Goal: Information Seeking & Learning: Learn about a topic

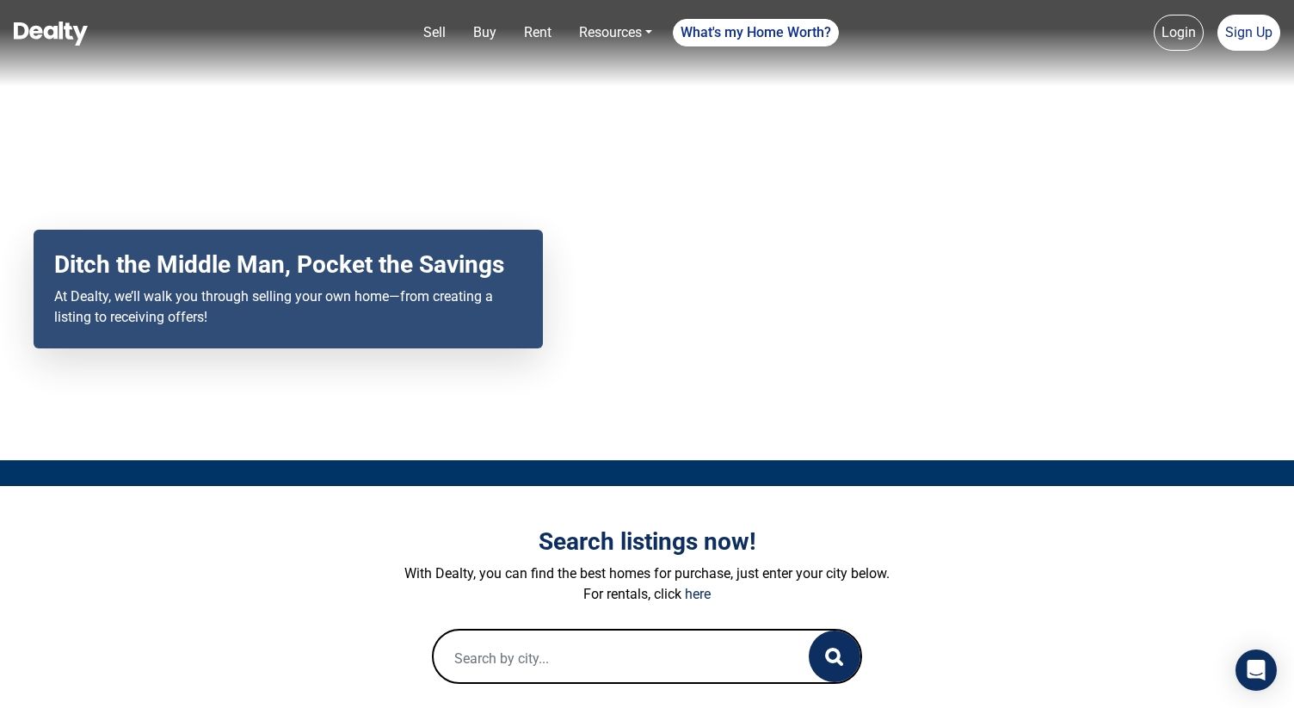
click at [1154, 26] on li "Login" at bounding box center [1179, 33] width 50 height 36
click at [1168, 29] on link "Login" at bounding box center [1179, 33] width 50 height 36
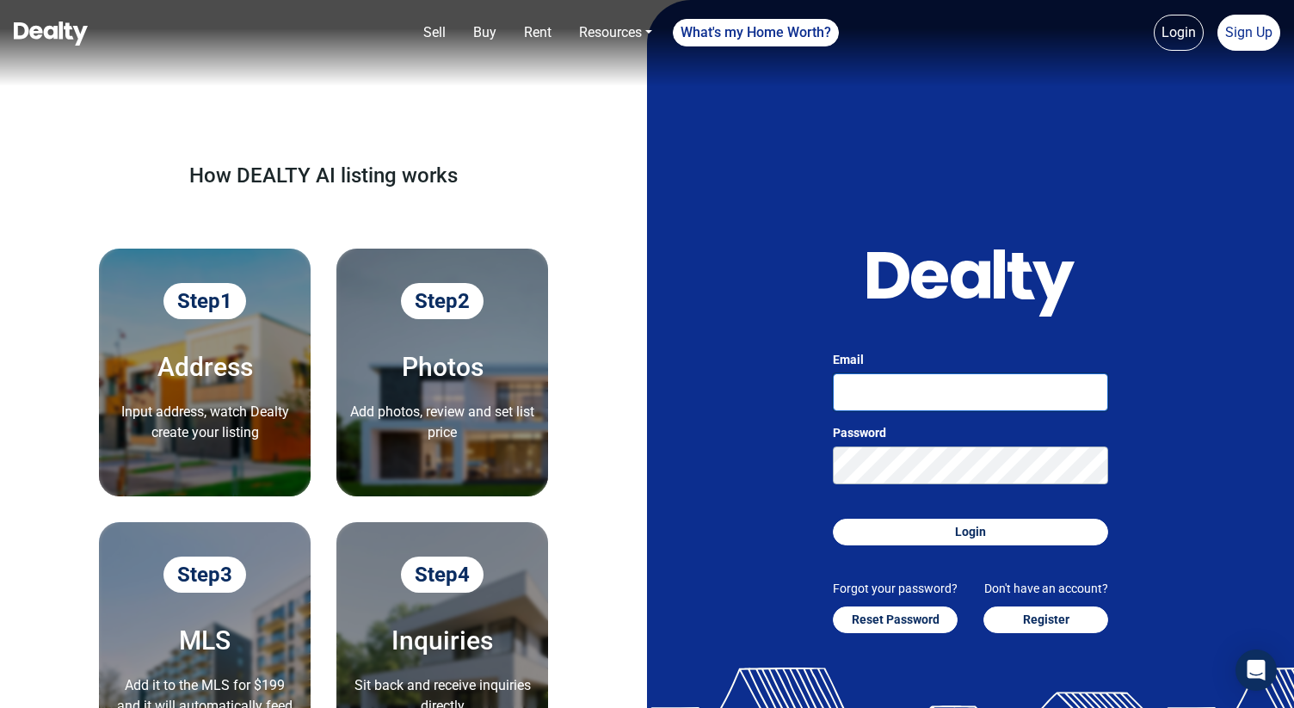
click at [978, 381] on input "Email" at bounding box center [970, 393] width 275 height 38
click at [869, 270] on icon at bounding box center [928, 275] width 123 height 46
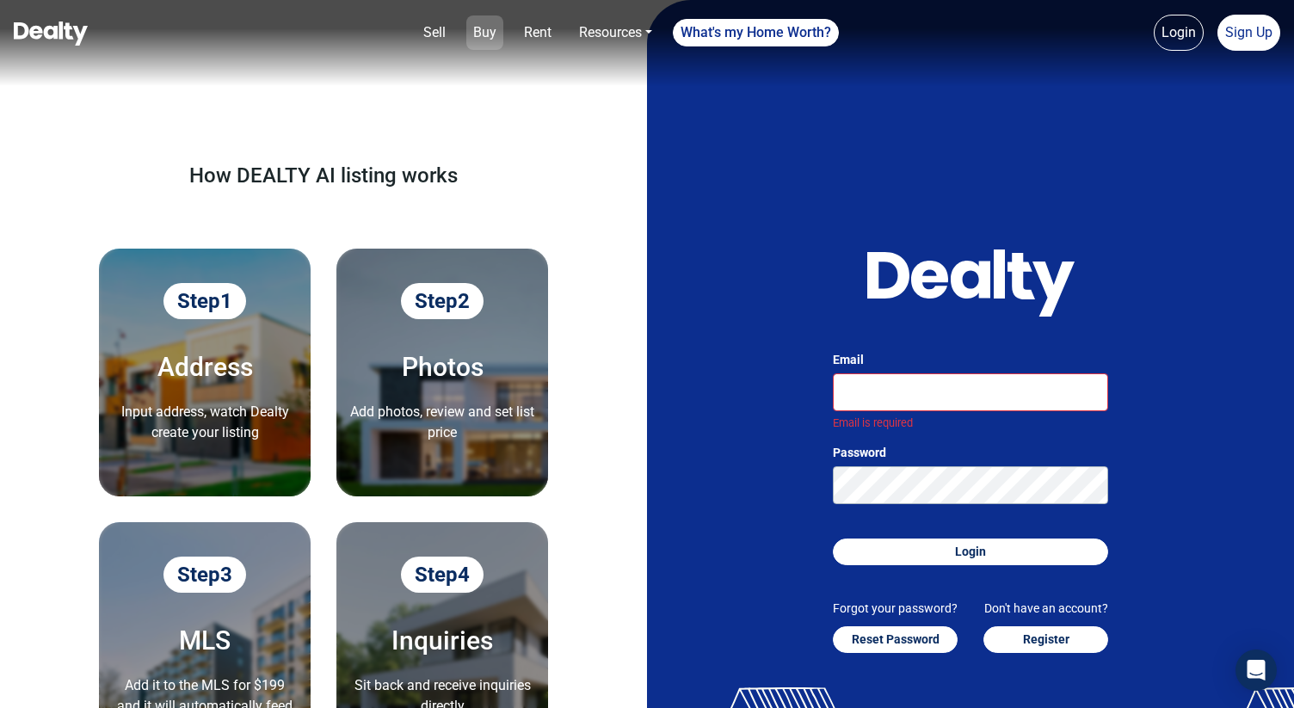
click at [494, 36] on link "Buy" at bounding box center [484, 32] width 37 height 34
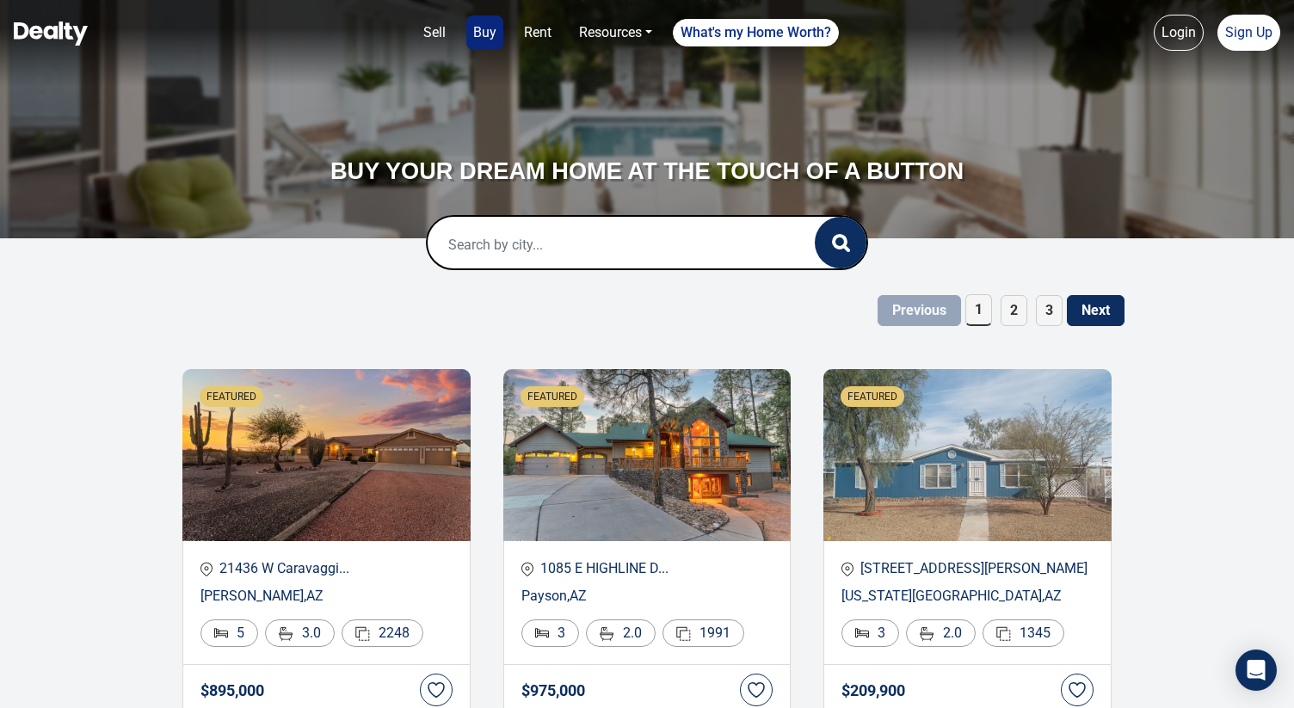
click at [545, 252] on input "text" at bounding box center [604, 244] width 352 height 55
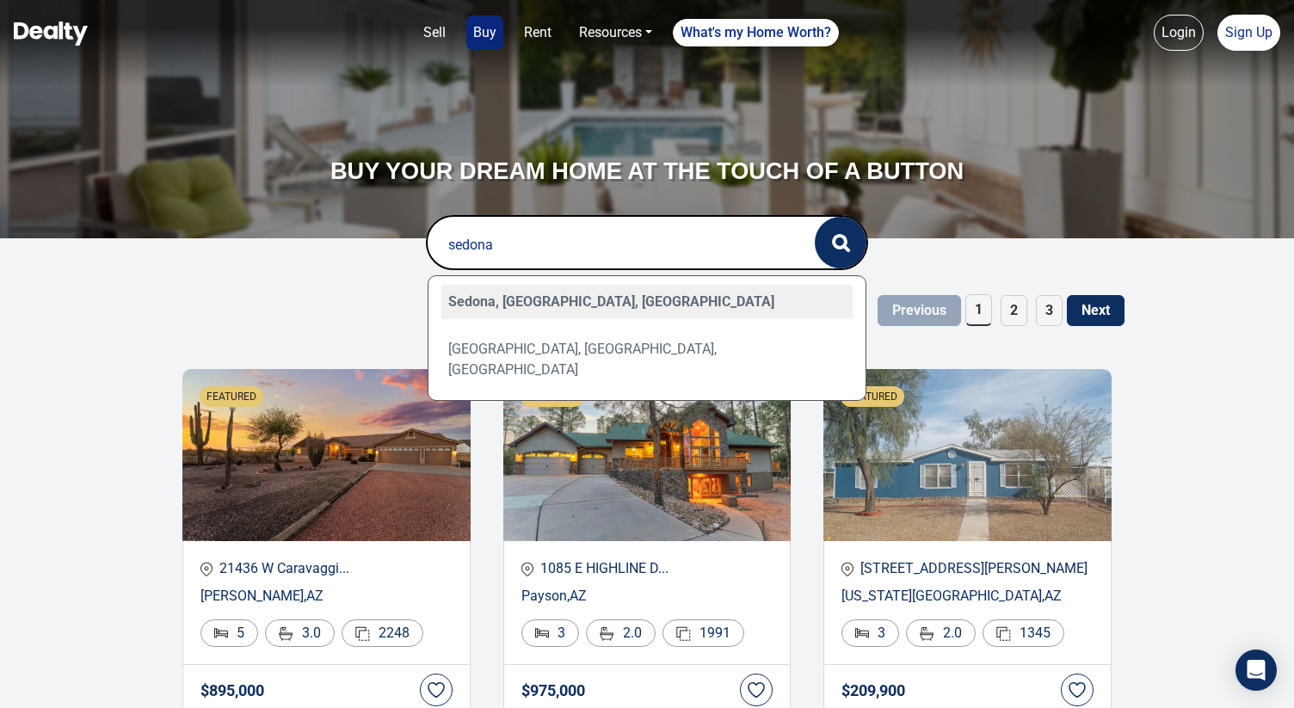
click at [523, 299] on div "Sedona, AZ, USA" at bounding box center [647, 302] width 412 height 34
type input "Sedona, AZ, USA"
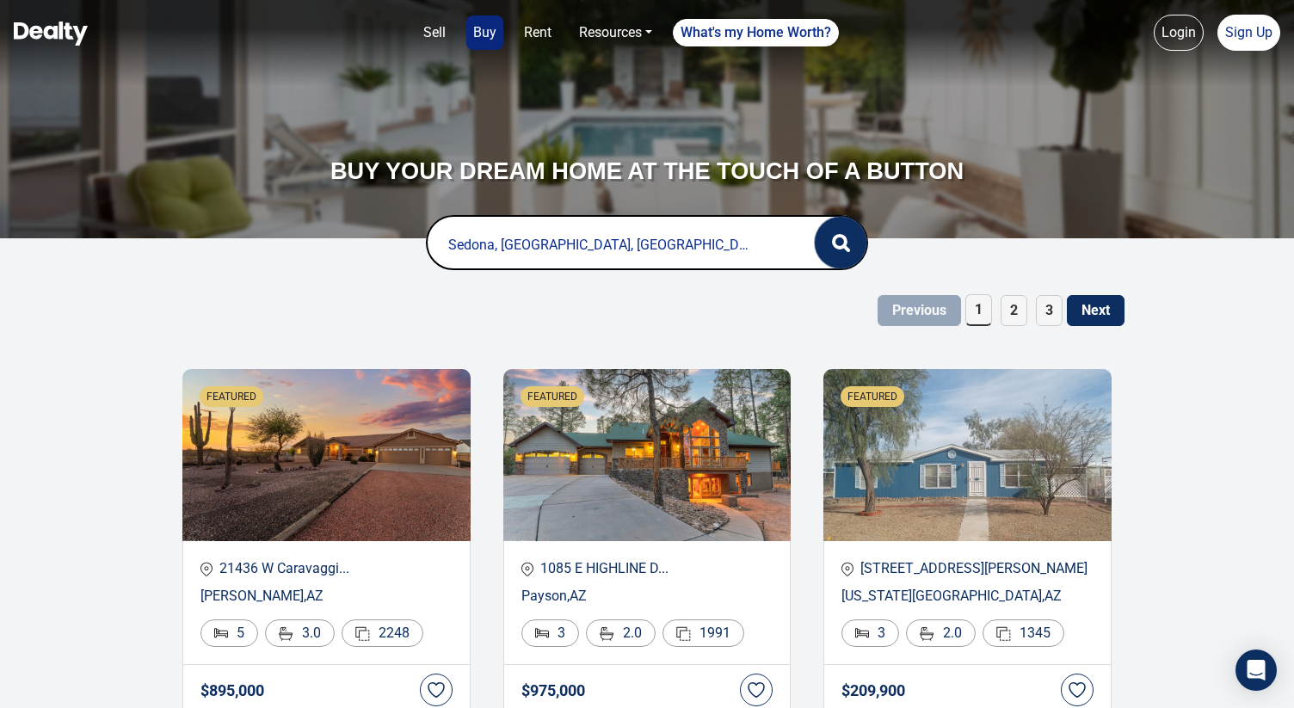
click at [843, 238] on circle "button" at bounding box center [840, 242] width 12 height 12
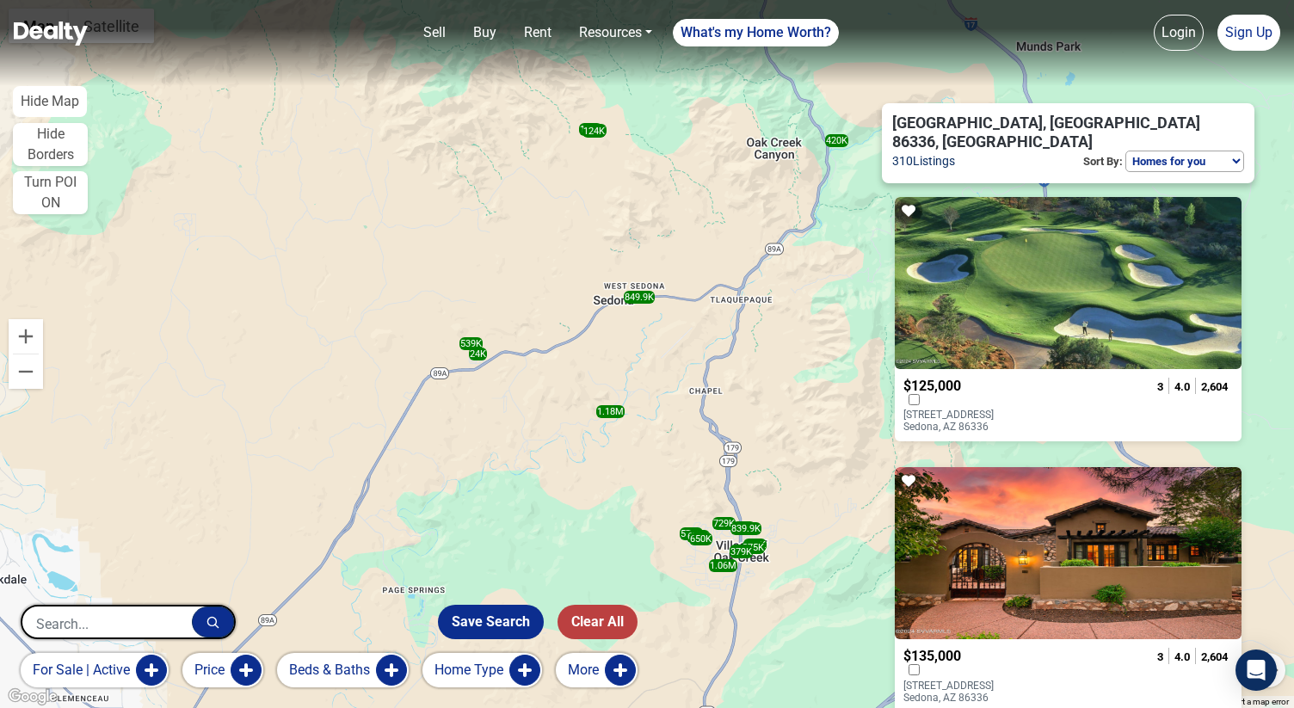
click at [1150, 151] on select "Homes for you Price (Low to High) Price (High to Low) Newest" at bounding box center [1185, 162] width 119 height 22
select select "newest"
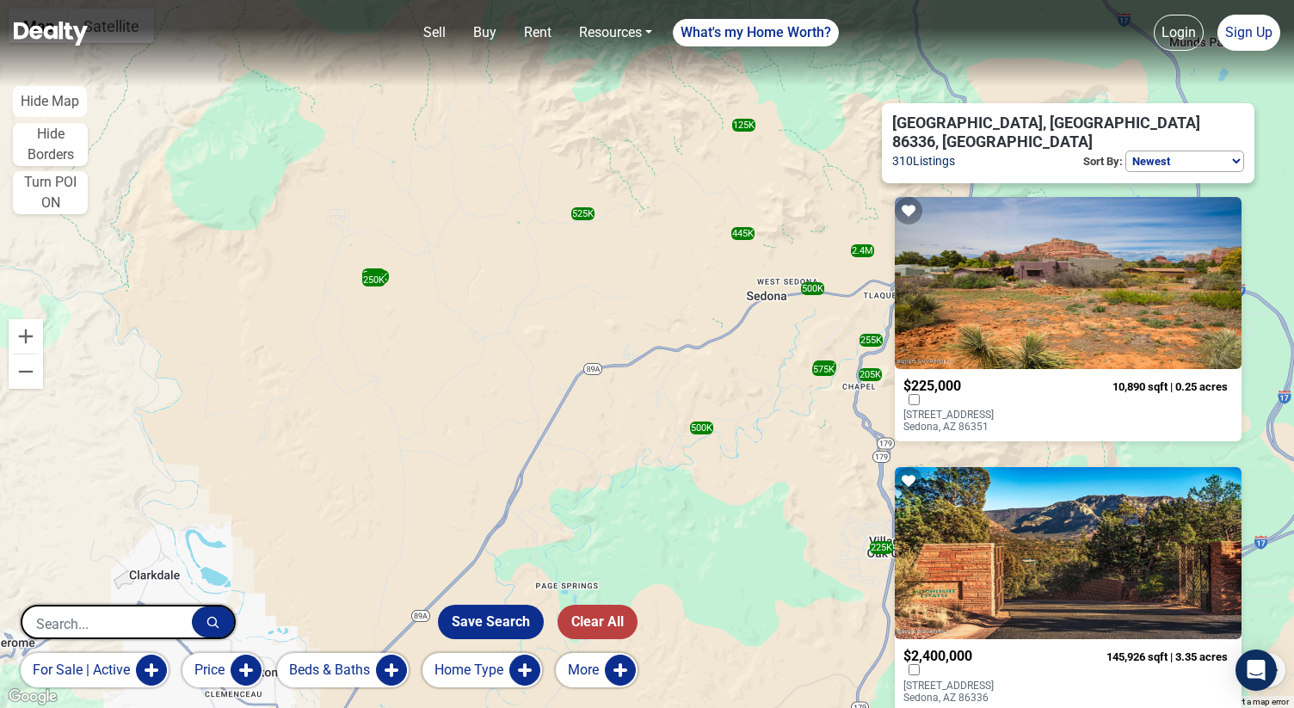
click at [995, 409] on p "26 S House Rock Rd Sedona, AZ 86351" at bounding box center [973, 421] width 139 height 24
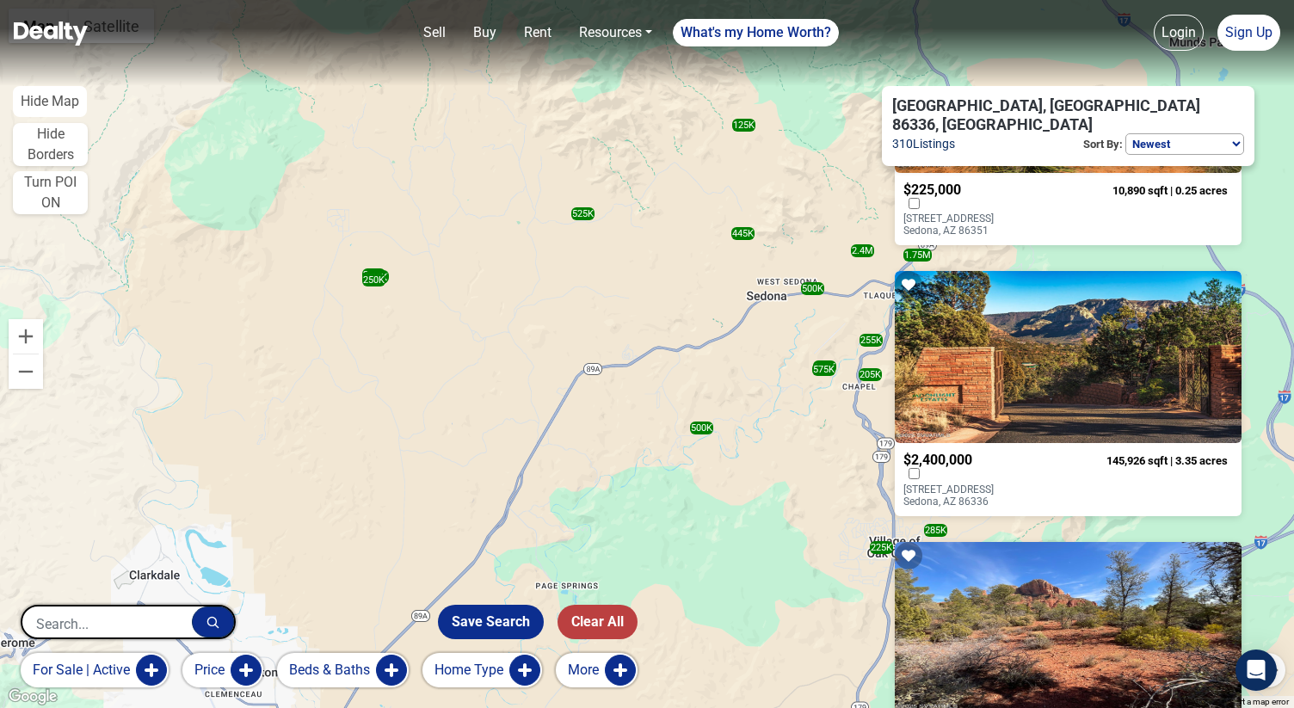
scroll to position [200, 0]
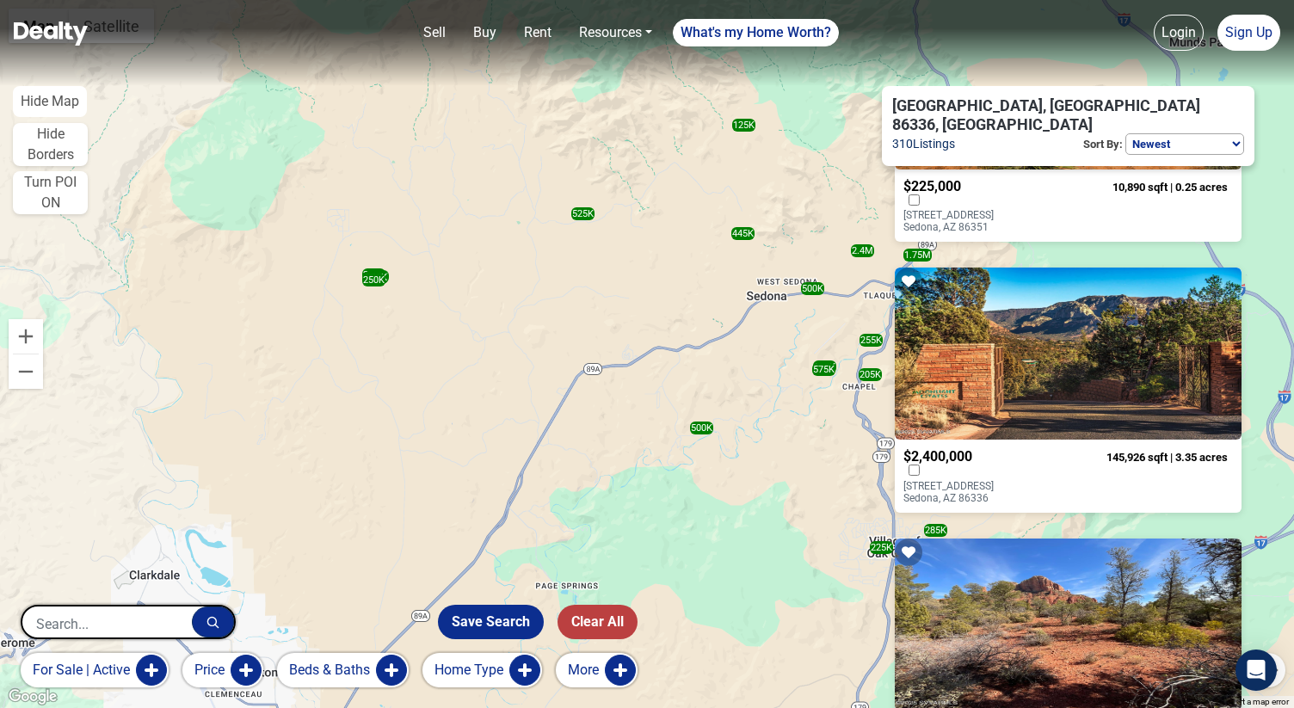
click at [997, 378] on div at bounding box center [1068, 354] width 347 height 172
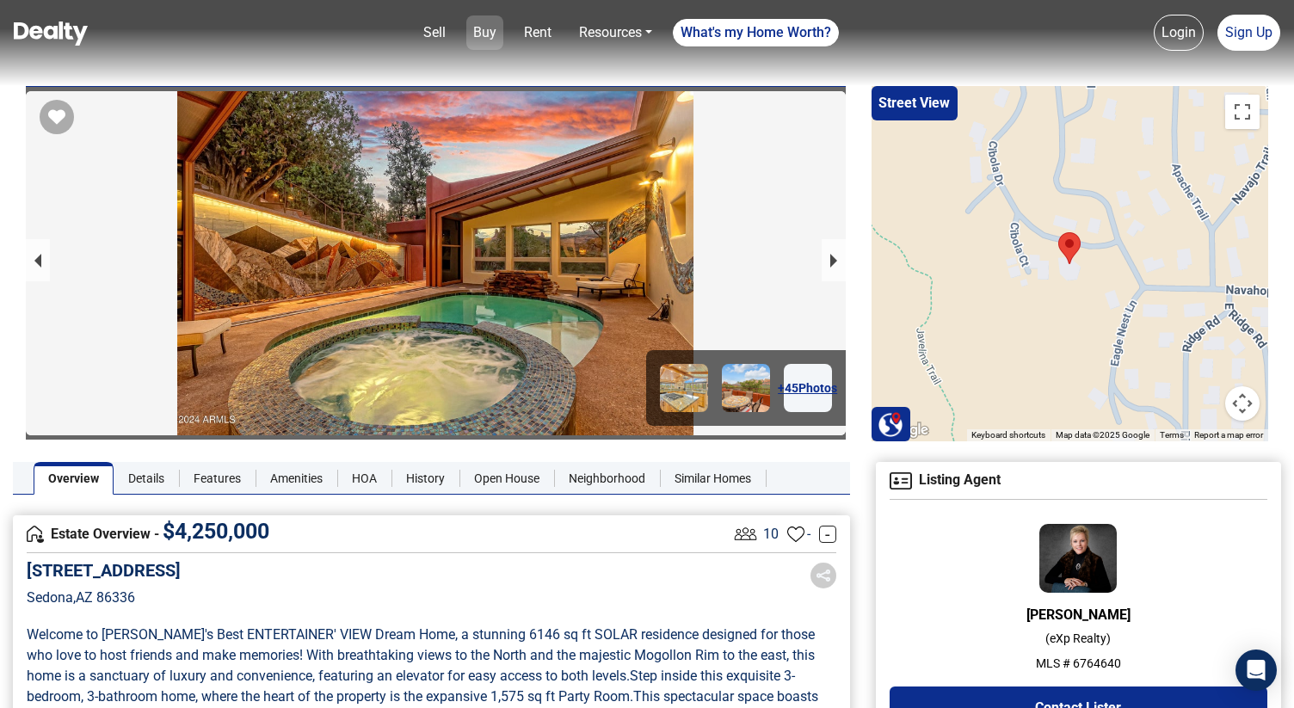
click at [483, 40] on link "Buy" at bounding box center [484, 32] width 37 height 34
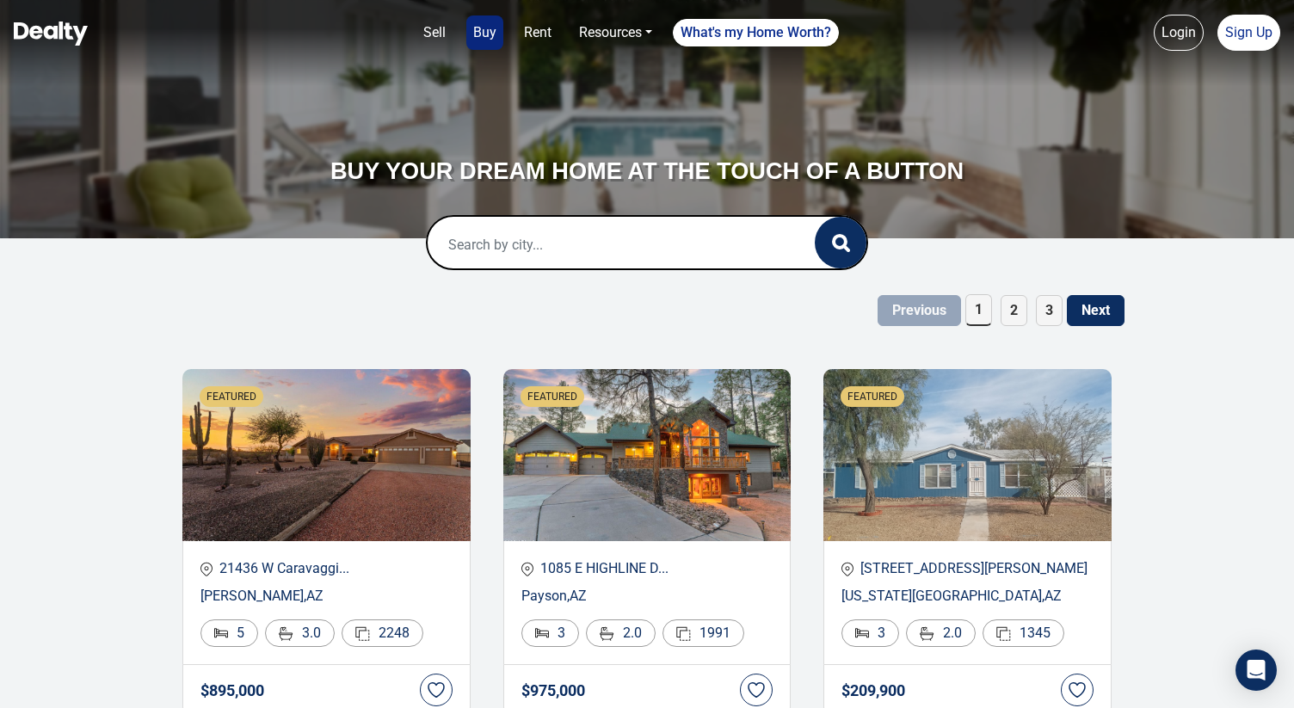
click at [515, 242] on input "text" at bounding box center [604, 244] width 352 height 55
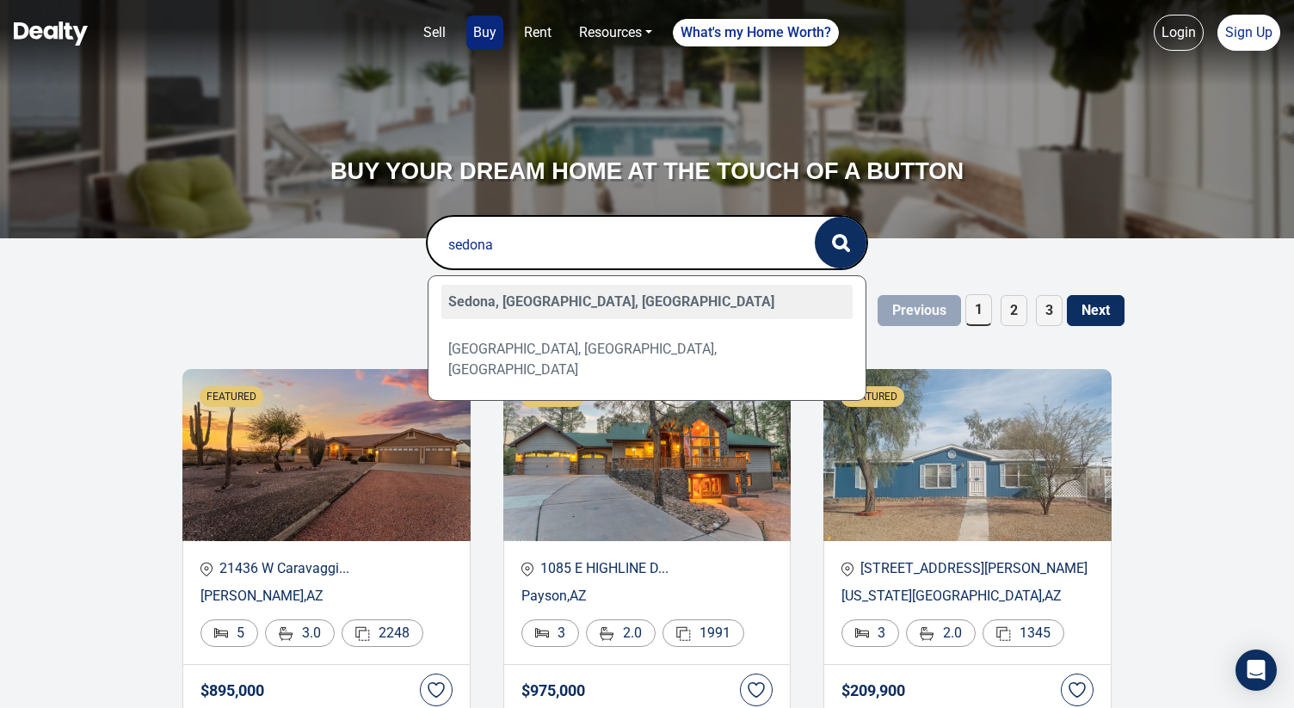
click at [503, 282] on div "[GEOGRAPHIC_DATA], [GEOGRAPHIC_DATA], [GEOGRAPHIC_DATA] [GEOGRAPHIC_DATA], [GEO…" at bounding box center [648, 338] width 440 height 126
click at [503, 295] on div "Sedona, [GEOGRAPHIC_DATA], [GEOGRAPHIC_DATA]" at bounding box center [647, 302] width 412 height 34
type input "Sedona, [GEOGRAPHIC_DATA], [GEOGRAPHIC_DATA]"
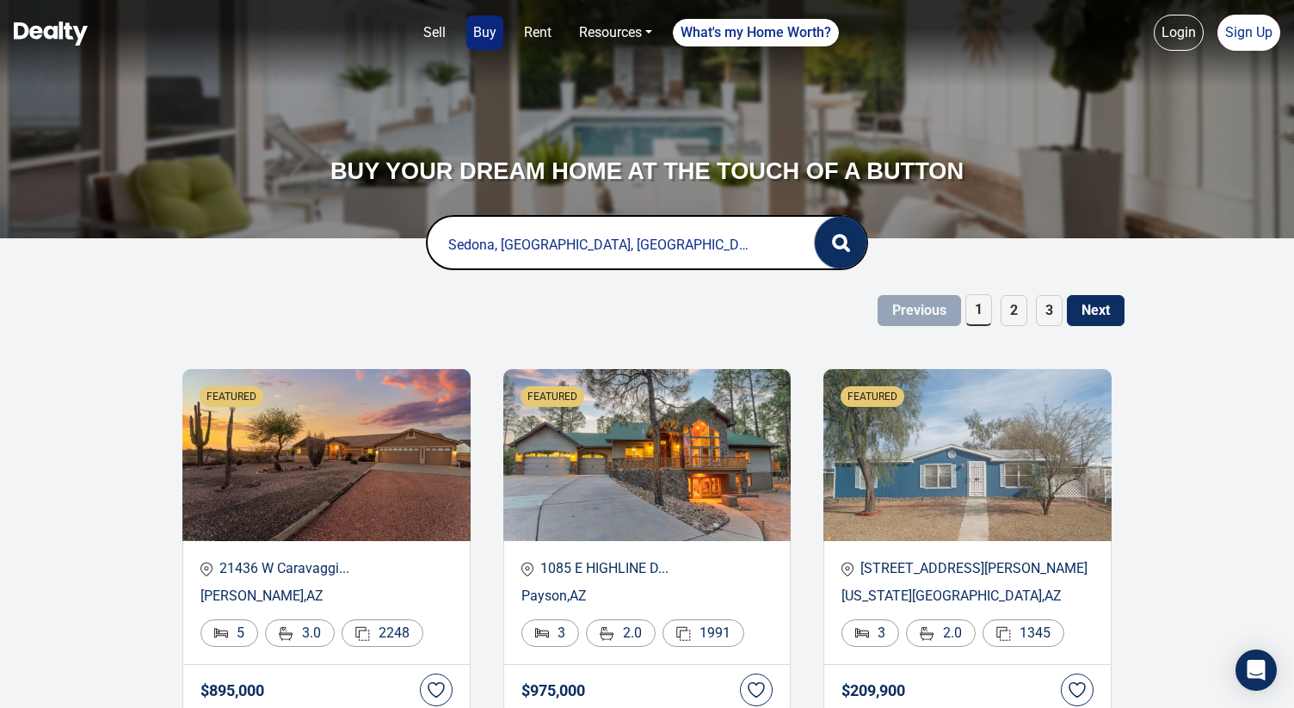
click at [861, 233] on button "button" at bounding box center [841, 243] width 52 height 52
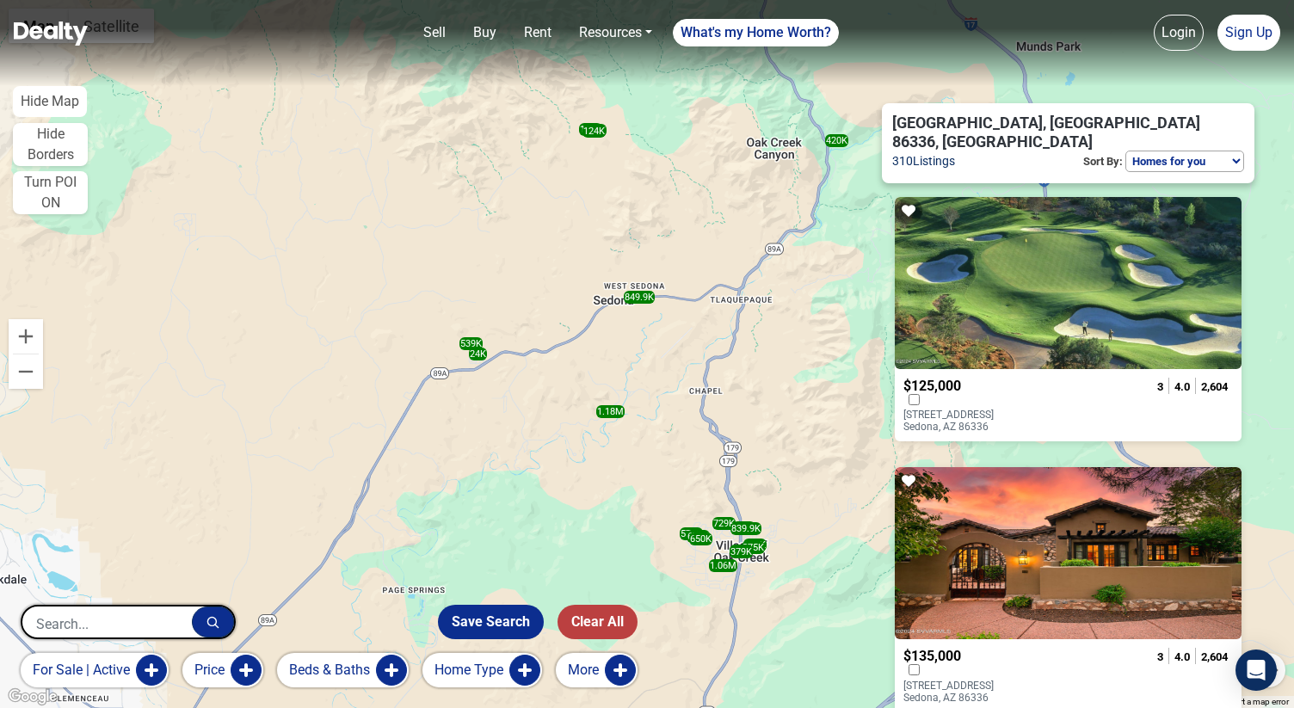
click at [151, 621] on input "text" at bounding box center [107, 624] width 170 height 34
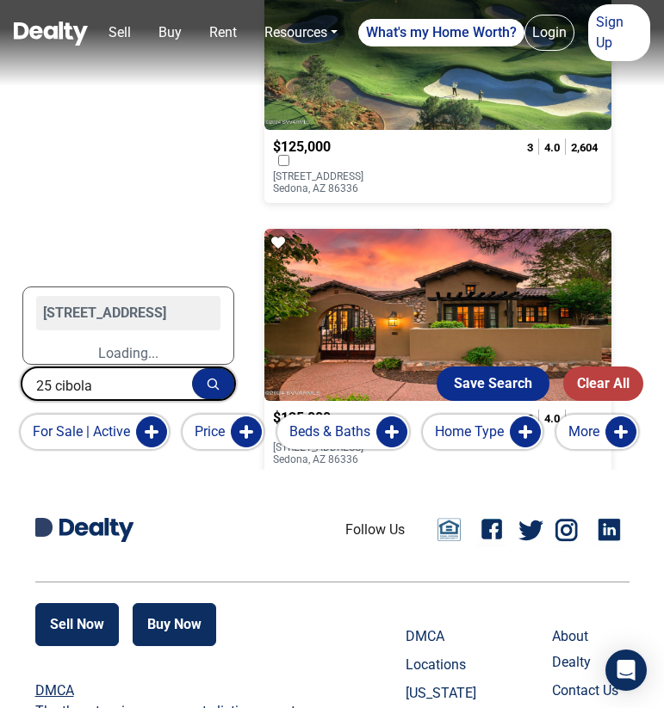
scroll to position [234, 0]
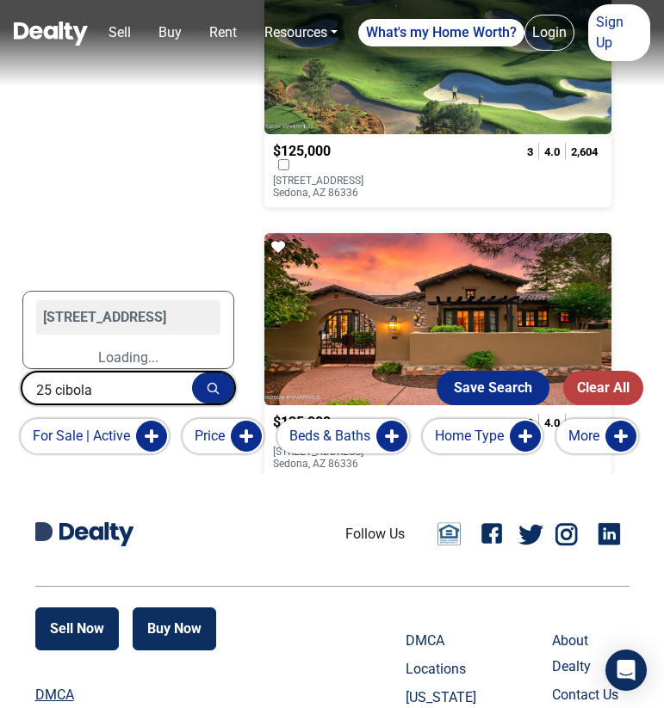
click at [134, 390] on input "25 cibola" at bounding box center [107, 390] width 170 height 34
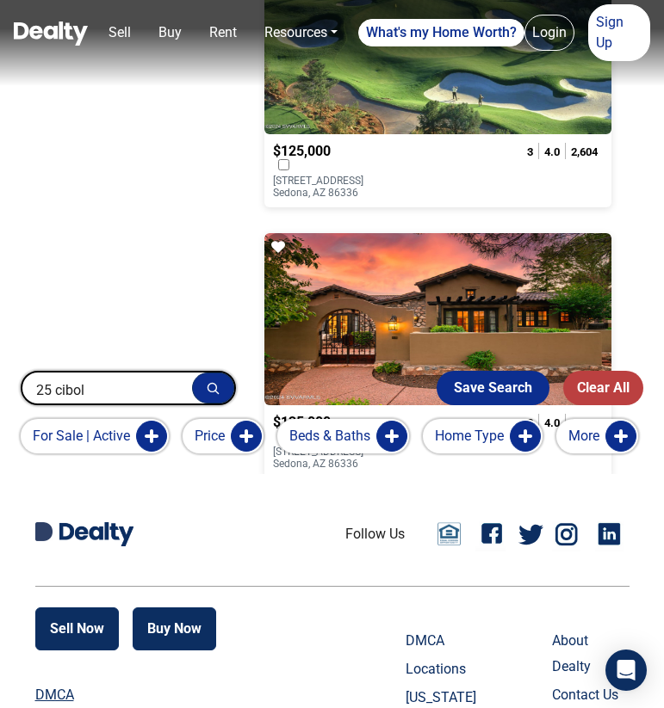
type input "25 cibola"
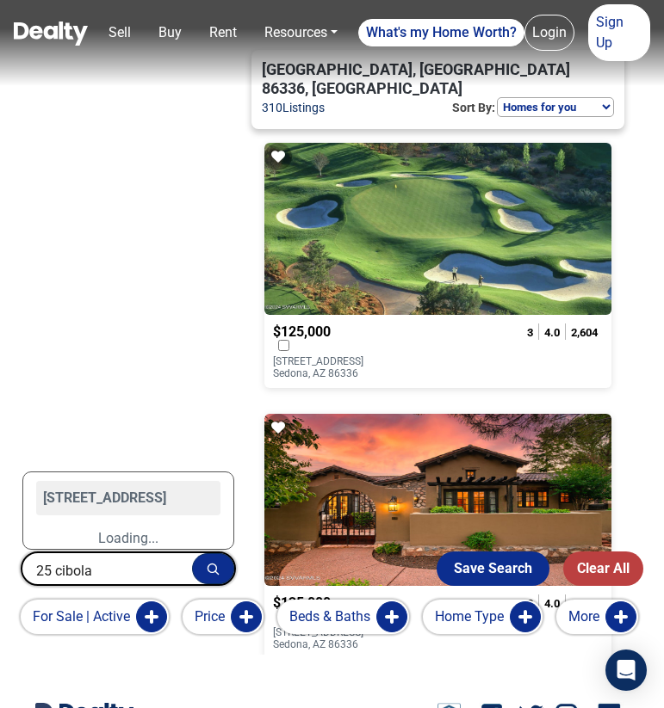
scroll to position [51, 0]
